Goal: Use online tool/utility

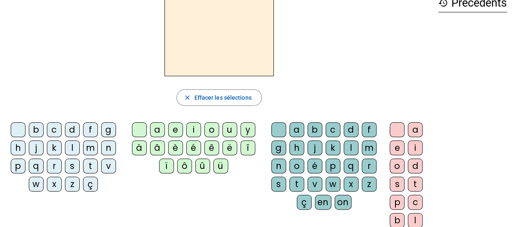
scroll to position [48, 0]
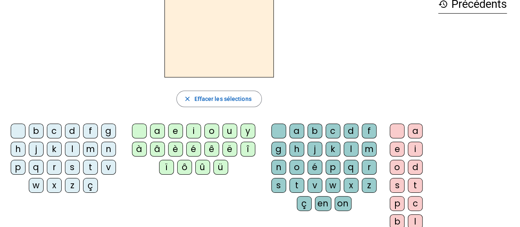
click at [72, 129] on div "d" at bounding box center [72, 130] width 15 height 15
click at [160, 130] on div "a" at bounding box center [157, 130] width 15 height 15
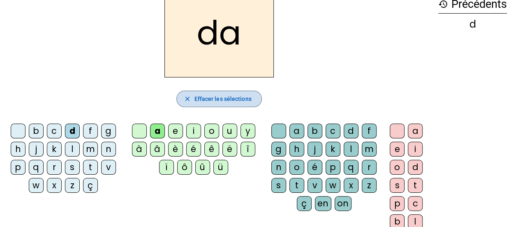
click at [223, 98] on span "Effacer les sélections" at bounding box center [222, 99] width 57 height 10
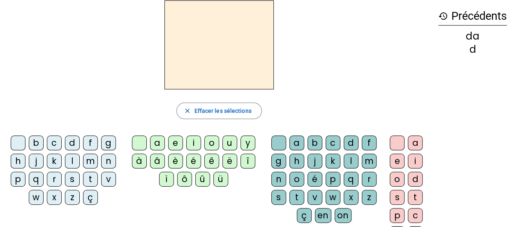
scroll to position [36, 0]
click at [56, 161] on div "k" at bounding box center [54, 160] width 15 height 15
click at [158, 142] on div "a" at bounding box center [157, 142] width 15 height 15
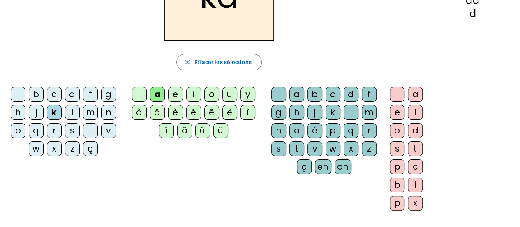
scroll to position [85, 0]
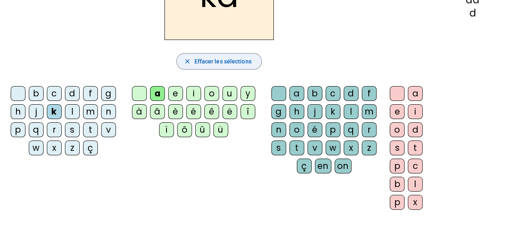
click at [220, 62] on span "Effacer les sélections" at bounding box center [222, 61] width 57 height 10
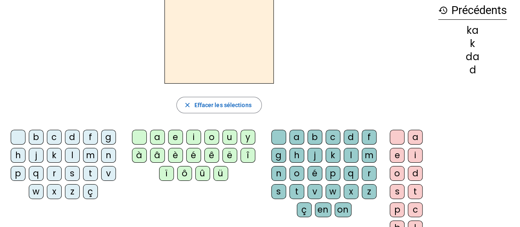
scroll to position [32, 0]
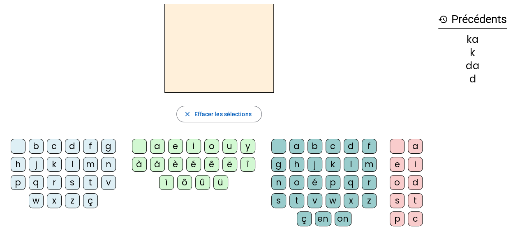
click at [91, 164] on div "m" at bounding box center [90, 164] width 15 height 15
click at [160, 146] on div "a" at bounding box center [157, 146] width 15 height 15
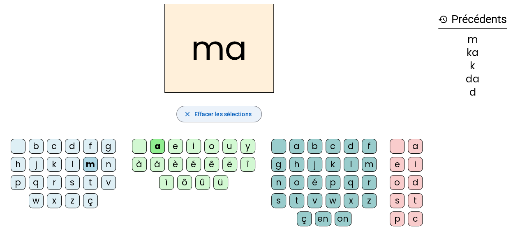
click at [233, 113] on span "Effacer les sélections" at bounding box center [222, 114] width 57 height 10
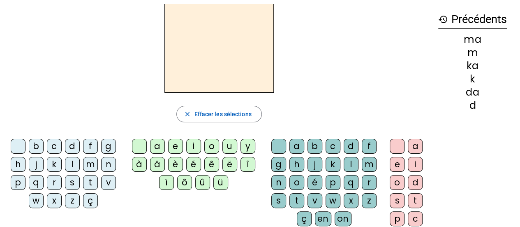
click at [312, 146] on div "b" at bounding box center [315, 146] width 15 height 15
click at [417, 147] on div "a" at bounding box center [415, 146] width 15 height 15
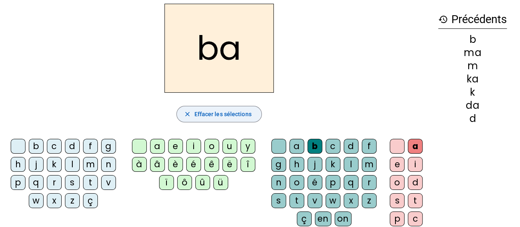
click at [241, 112] on span "Effacer les sélections" at bounding box center [222, 114] width 57 height 10
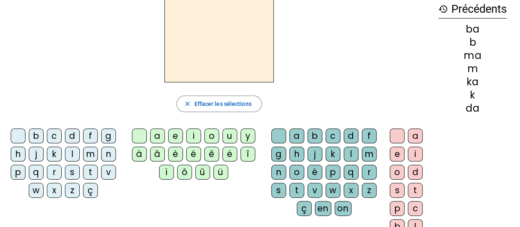
scroll to position [40, 0]
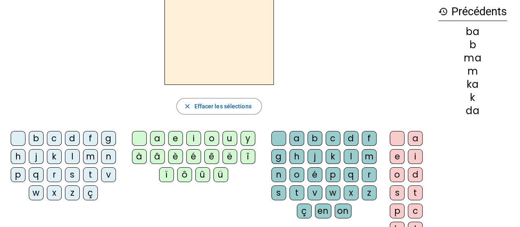
click at [38, 136] on div "b" at bounding box center [36, 138] width 15 height 15
click at [158, 138] on div "a" at bounding box center [157, 138] width 15 height 15
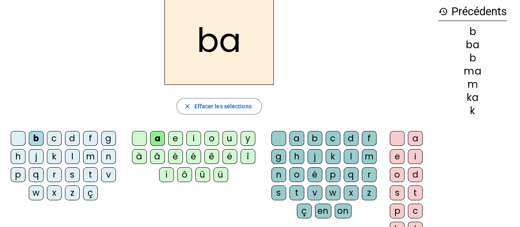
click at [295, 192] on div "t" at bounding box center [297, 192] width 15 height 15
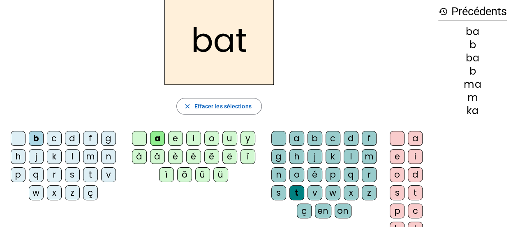
click at [415, 138] on div "a" at bounding box center [415, 138] width 15 height 15
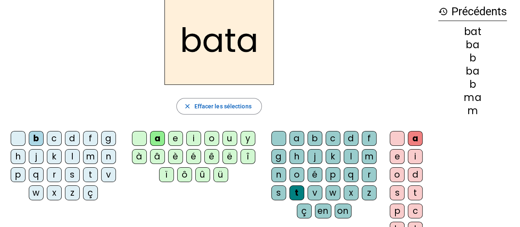
click at [224, 49] on h2 "bata" at bounding box center [219, 40] width 109 height 89
click at [227, 106] on span "Effacer les sélections" at bounding box center [222, 106] width 57 height 10
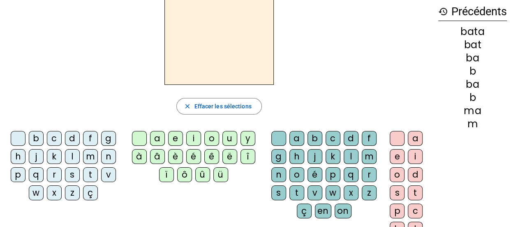
scroll to position [0, 0]
